Goal: Complete application form: Complete application form

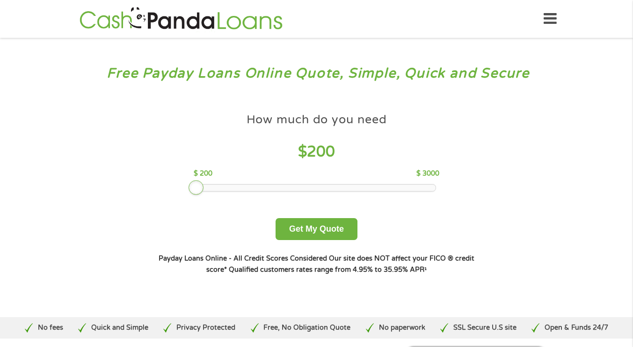
drag, startPoint x: 264, startPoint y: 187, endPoint x: 127, endPoint y: 184, distance: 137.1
click at [127, 184] on div "Free Payday Loans Online Quote, Simple, Quick and Secure How much do you need? …" at bounding box center [316, 178] width 633 height 280
click at [310, 231] on button "Get My Quote" at bounding box center [316, 229] width 82 height 22
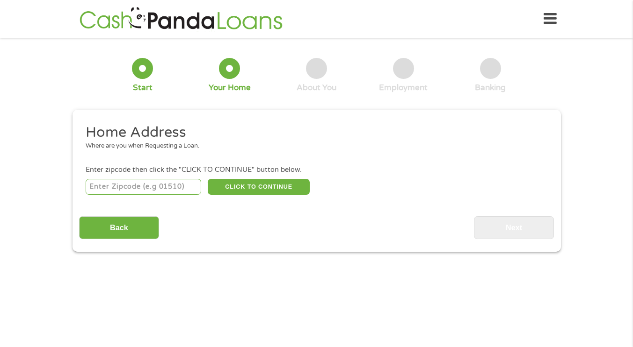
click at [120, 192] on input "number" at bounding box center [144, 187] width 116 height 16
type input "93705"
click at [224, 188] on button "CLICK TO CONTINUE" at bounding box center [259, 187] width 102 height 16
type input "93705"
type input "Fresno"
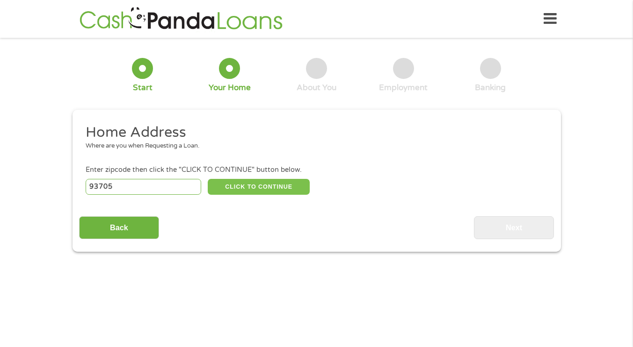
select select "California"
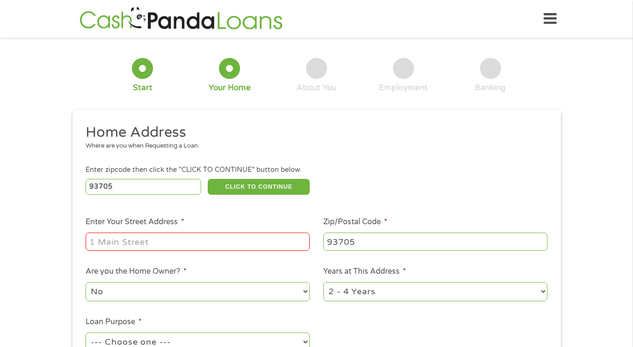
click at [199, 246] on input "Enter Your Street Address *" at bounding box center [198, 242] width 224 height 18
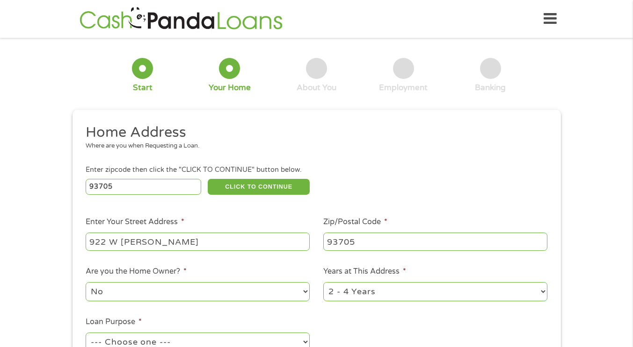
type input "922 W Shields"
click at [340, 291] on select "1 Year or less 1 - 2 Years 2 - 4 Years Over 4 Years" at bounding box center [435, 291] width 224 height 19
select select "60months"
click at [323, 283] on select "1 Year or less 1 - 2 Years 2 - 4 Years Over 4 Years" at bounding box center [435, 291] width 224 height 19
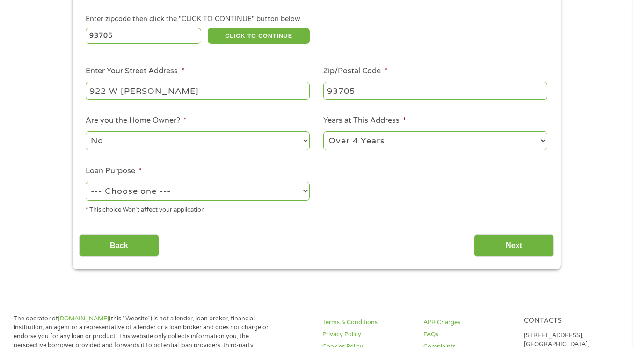
scroll to position [153, 0]
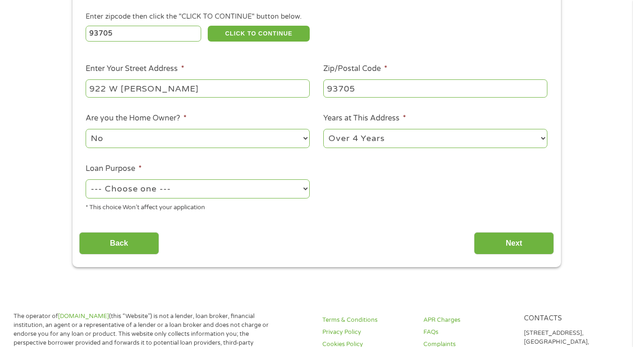
click at [222, 194] on select "--- Choose one --- Pay Bills Debt Consolidation Home Improvement Major Purchase…" at bounding box center [198, 189] width 224 height 19
select select "paybills"
click at [86, 180] on select "--- Choose one --- Pay Bills Debt Consolidation Home Improvement Major Purchase…" at bounding box center [198, 189] width 224 height 19
click at [503, 243] on input "Next" at bounding box center [514, 243] width 80 height 23
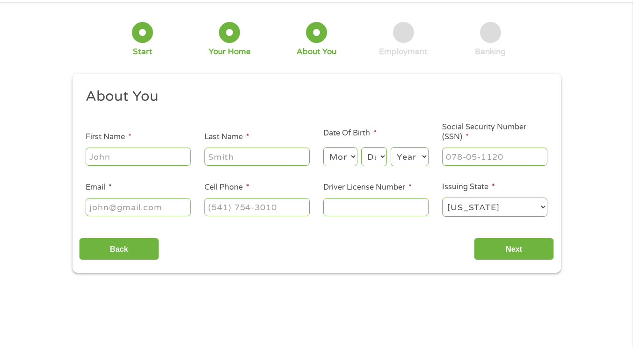
scroll to position [0, 0]
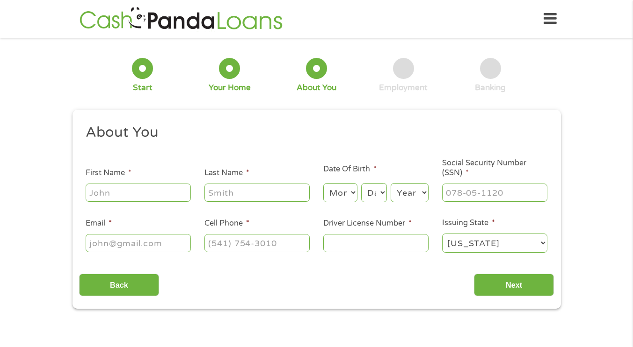
click at [138, 184] on input "First Name *" at bounding box center [138, 193] width 105 height 18
type input "Cassandra"
type input "Erickson"
click at [329, 191] on select "Month 1 2 3 4 5 6 7 8 9 10 11 12" at bounding box center [340, 192] width 34 height 19
select select "1"
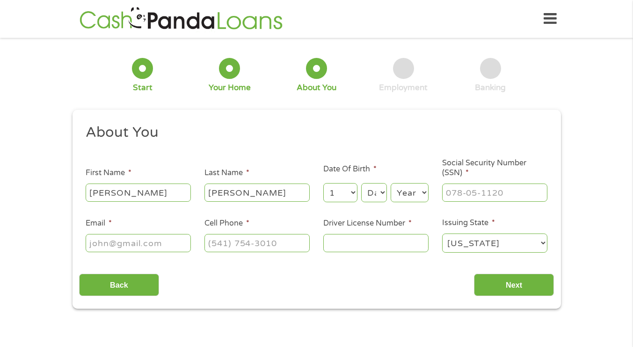
click at [323, 184] on select "Month 1 2 3 4 5 6 7 8 9 10 11 12" at bounding box center [340, 192] width 34 height 19
click at [362, 191] on select "Day 1 2 3 4 5 6 7 8 9 10 11 12 13 14 15 16 17 18 19 20 21 22 23 24 25 26 27 28 …" at bounding box center [373, 192] width 25 height 19
select select "29"
click at [361, 184] on select "Day 1 2 3 4 5 6 7 8 9 10 11 12 13 14 15 16 17 18 19 20 21 22 23 24 25 26 27 28 …" at bounding box center [373, 192] width 25 height 19
click at [400, 191] on select "Year 2007 2006 2005 2004 2003 2002 2001 2000 1999 1998 1997 1996 1995 1994 1993…" at bounding box center [410, 192] width 38 height 19
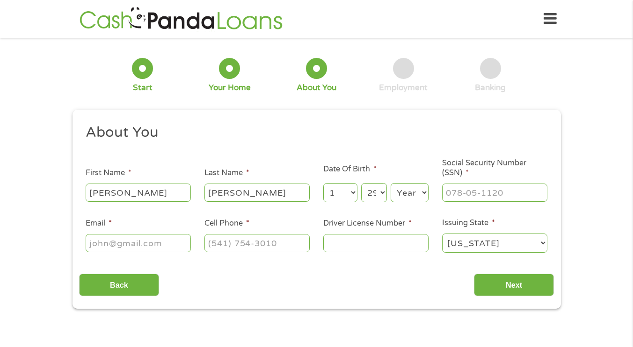
select select "1986"
click at [391, 184] on select "Year 2007 2006 2005 2004 2003 2002 2001 2000 1999 1998 1997 1996 1995 1994 1993…" at bounding box center [410, 192] width 38 height 19
click at [469, 192] on input "___-__-____" at bounding box center [494, 193] width 105 height 18
type input "620-09-7001"
click at [178, 243] on input "Email *" at bounding box center [138, 243] width 105 height 18
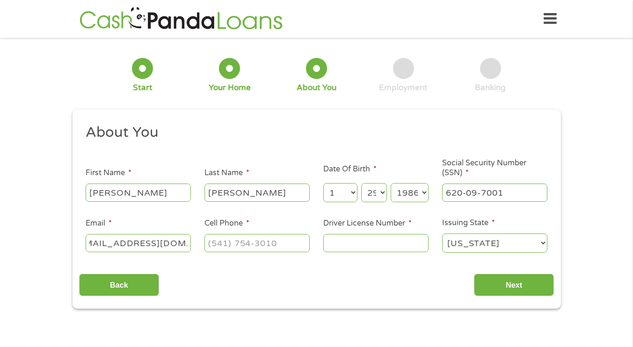
scroll to position [0, 30]
type input "cassie.erickson6@gmail.com"
type input "(559) 475-3905"
type input "D6476521"
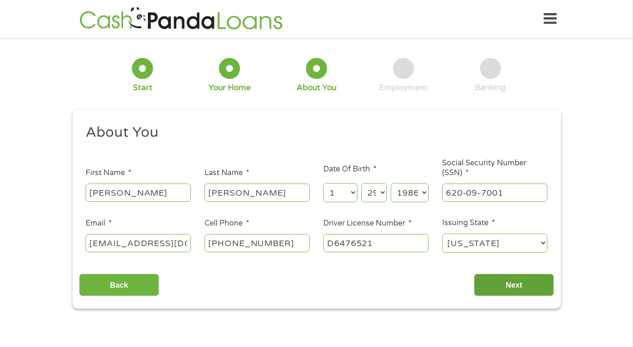
click at [528, 293] on input "Next" at bounding box center [514, 285] width 80 height 23
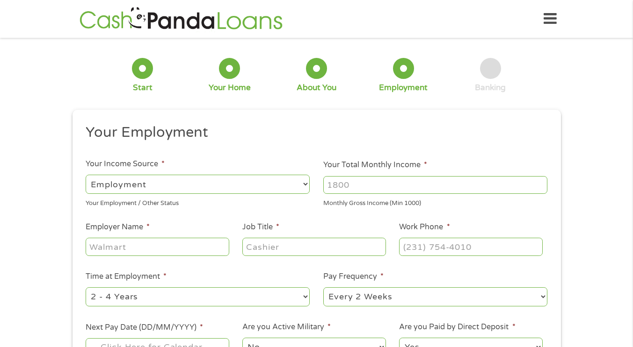
scroll to position [4, 4]
click at [350, 186] on input "Your Total Monthly Income *" at bounding box center [435, 185] width 224 height 18
type input "3200"
click at [141, 245] on input "Employer Name *" at bounding box center [157, 247] width 143 height 18
type input "DCL Technology"
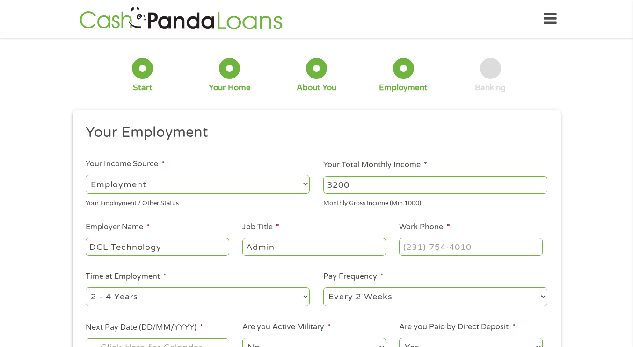
type input "Admin"
type input "(559) 512-2550"
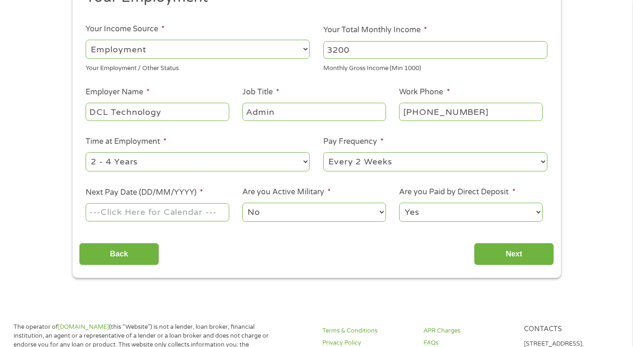
scroll to position [161, 0]
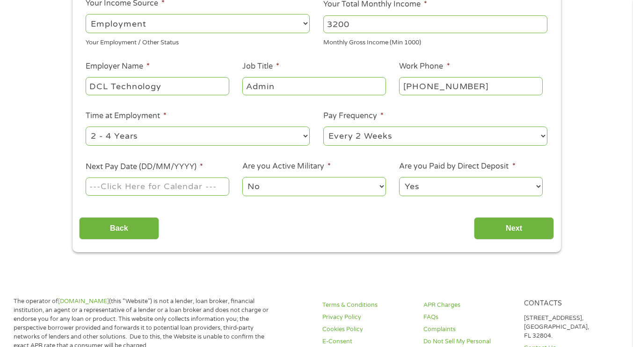
click at [361, 136] on select "--- Choose one --- Every 2 Weeks Every Week Monthly Semi-Monthly" at bounding box center [435, 136] width 224 height 19
select select "semimonthly"
click at [323, 127] on select "--- Choose one --- Every 2 Weeks Every Week Monthly Semi-Monthly" at bounding box center [435, 136] width 224 height 19
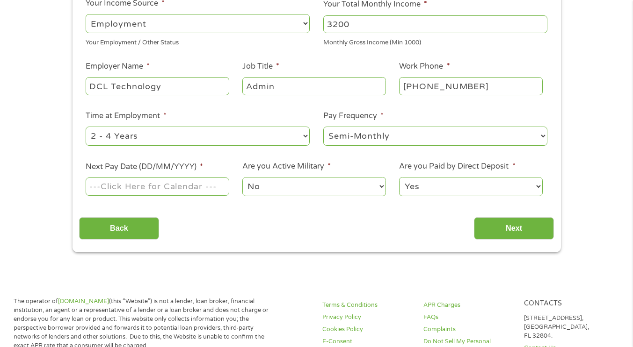
click at [144, 184] on input "Next Pay Date (DD/MM/YYYY) *" at bounding box center [157, 187] width 143 height 18
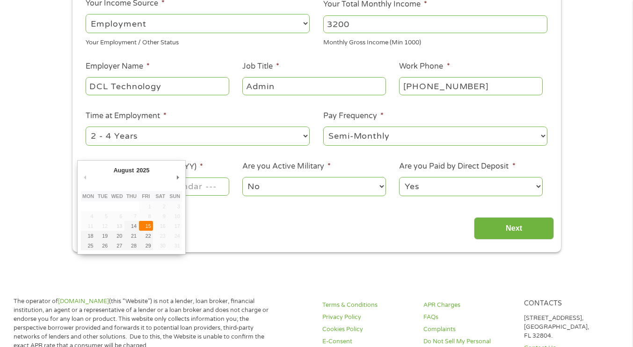
type input "15/08/2025"
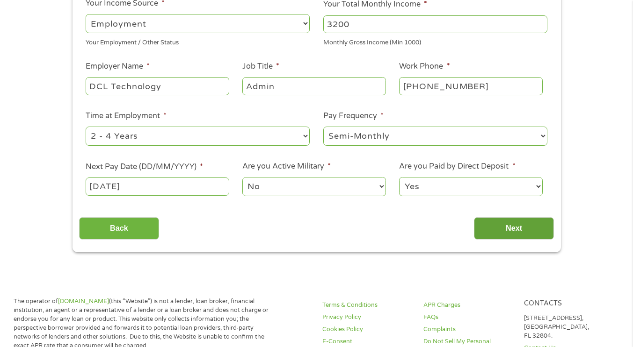
click at [489, 225] on input "Next" at bounding box center [514, 228] width 80 height 23
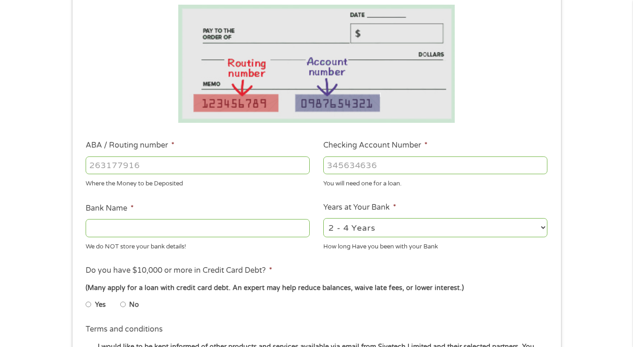
scroll to position [165, 0]
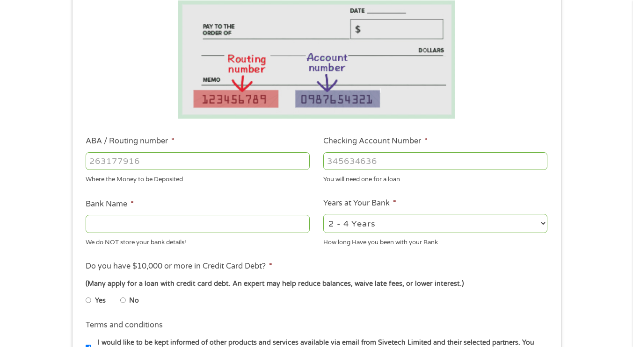
click at [222, 159] on input "ABA / Routing number *" at bounding box center [198, 161] width 224 height 18
type input "322271627"
type input "JP MORGAN CHASE BANK NA"
type input "322271627"
type input "886878260"
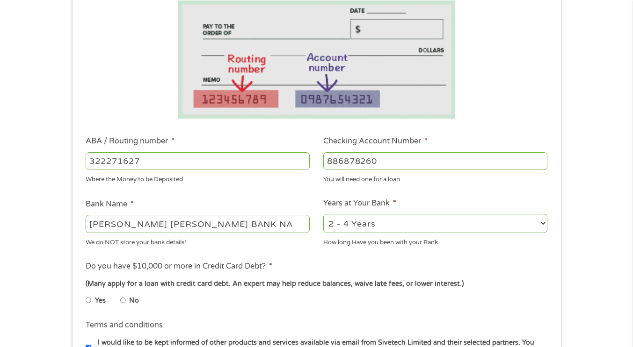
click at [524, 221] on select "2 - 4 Years 6 - 12 Months 1 - 2 Years Over 4 Years" at bounding box center [435, 223] width 224 height 19
select select "60months"
click at [323, 214] on select "2 - 4 Years 6 - 12 Months 1 - 2 Years Over 4 Years" at bounding box center [435, 223] width 224 height 19
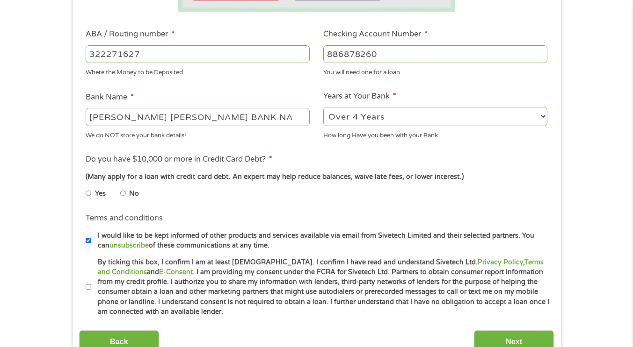
scroll to position [289, 0]
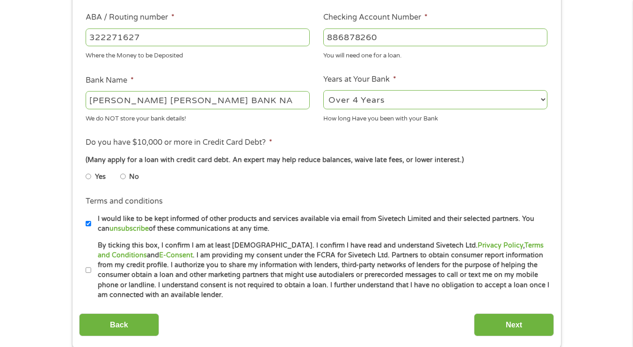
click at [121, 175] on input "No" at bounding box center [123, 176] width 6 height 15
radio input "true"
click at [89, 264] on input "By ticking this box, I confirm I am at least 18 years old. I confirm I have rea…" at bounding box center [89, 270] width 6 height 15
click at [88, 271] on input "By ticking this box, I confirm I am at least 18 years old. I confirm I have rea…" at bounding box center [89, 270] width 6 height 15
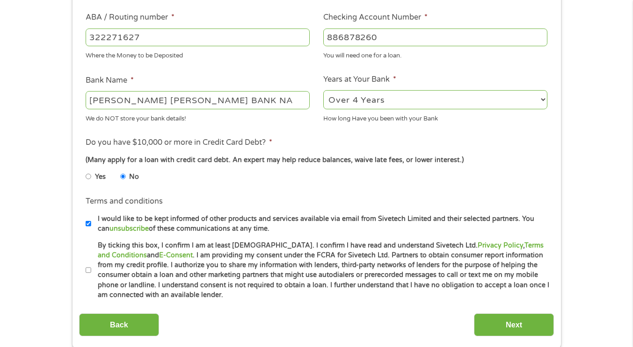
checkbox input "true"
click at [487, 323] on input "Next" at bounding box center [514, 325] width 80 height 23
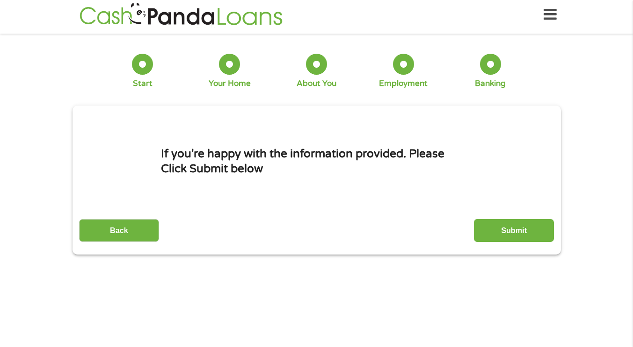
scroll to position [0, 0]
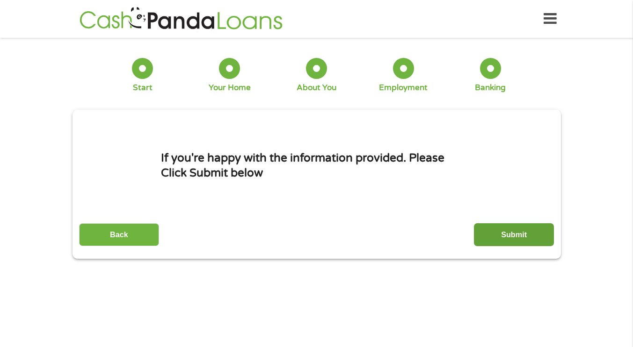
click at [512, 229] on input "Submit" at bounding box center [514, 235] width 80 height 23
